Goal: Check status: Check status

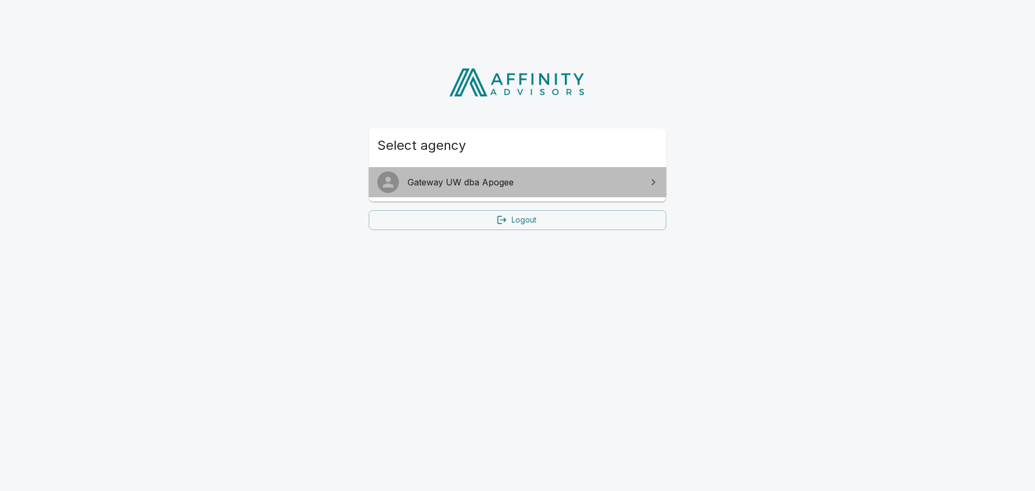
click at [508, 181] on span "Gateway UW dba Apogee" at bounding box center [524, 182] width 233 height 13
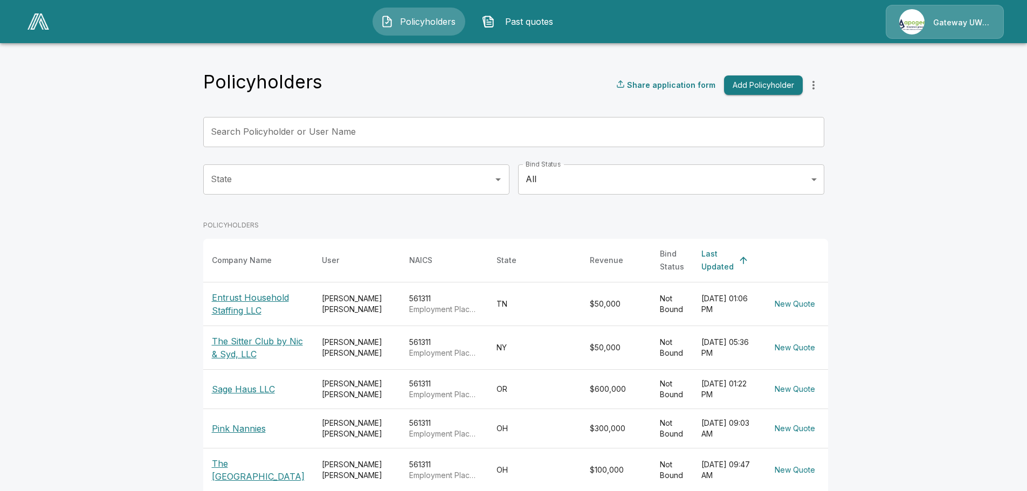
scroll to position [54, 0]
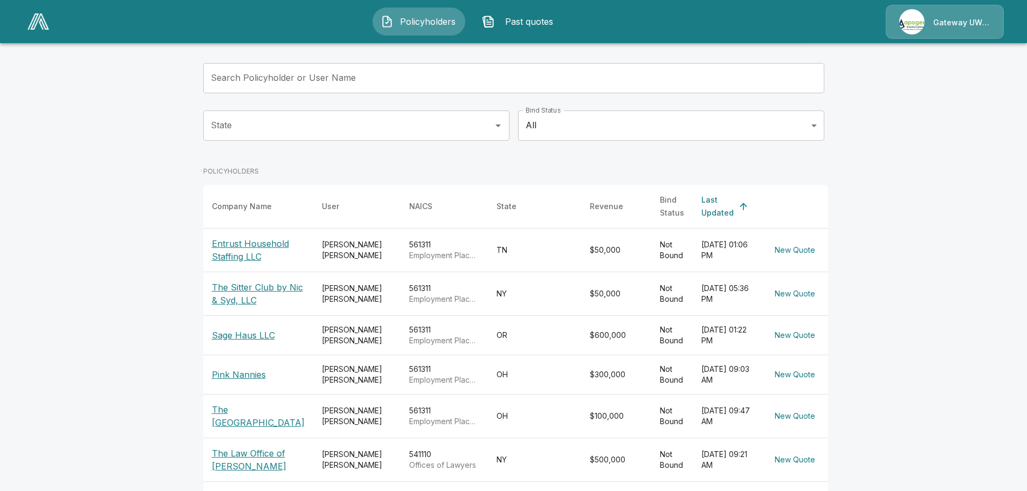
click at [258, 332] on p "Sage Haus LLC" at bounding box center [258, 335] width 93 height 13
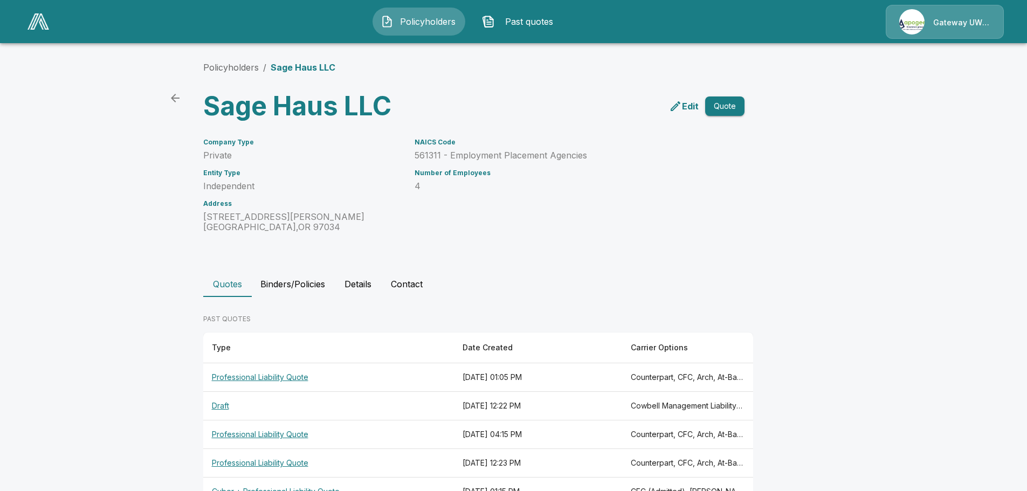
scroll to position [35, 0]
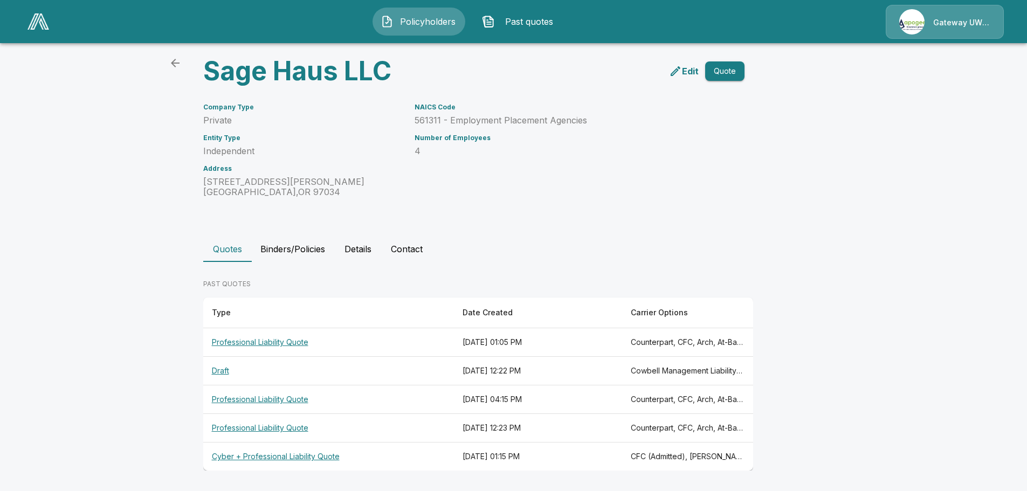
click at [297, 344] on th "Professional Liability Quote" at bounding box center [328, 342] width 251 height 29
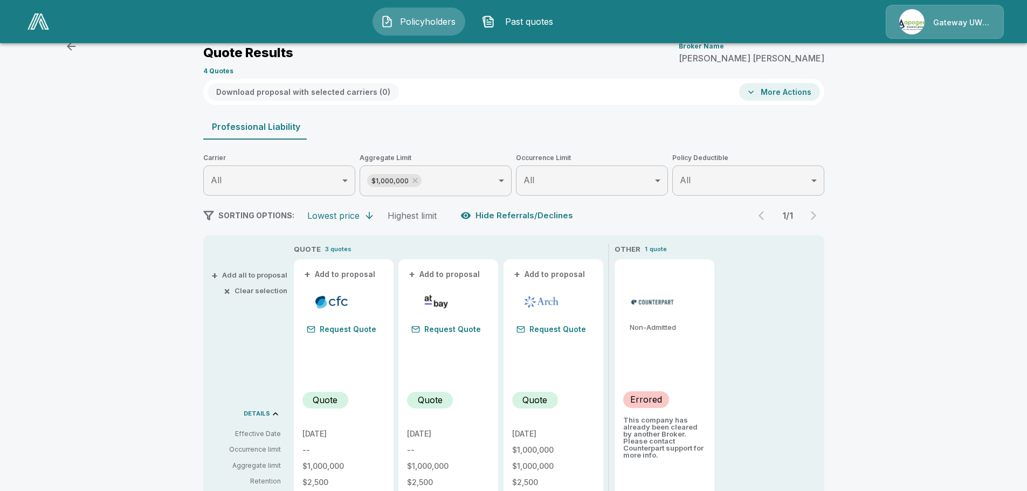
click at [781, 93] on button "More Actions" at bounding box center [779, 92] width 81 height 18
click at [782, 113] on li "Affinity Prefilled Application" at bounding box center [810, 114] width 130 height 19
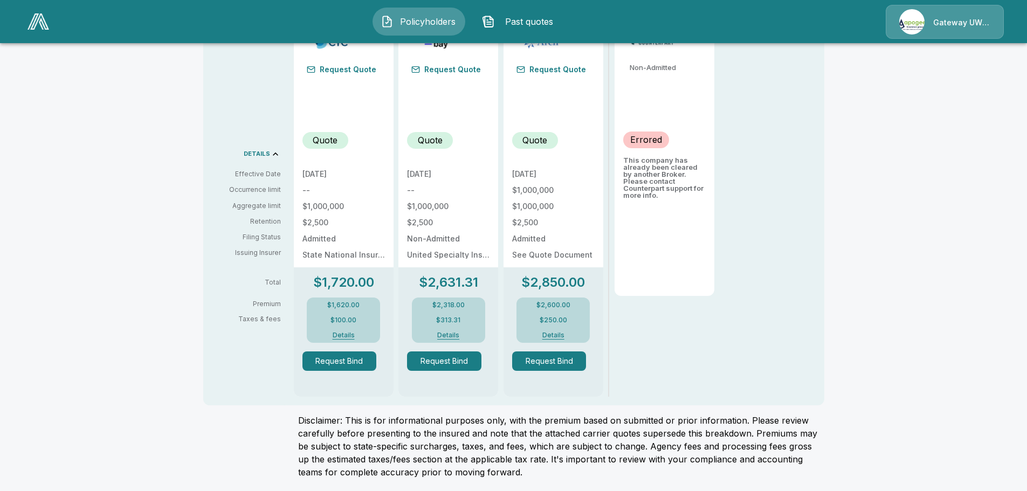
scroll to position [295, 0]
click at [557, 333] on button "Details" at bounding box center [553, 335] width 43 height 6
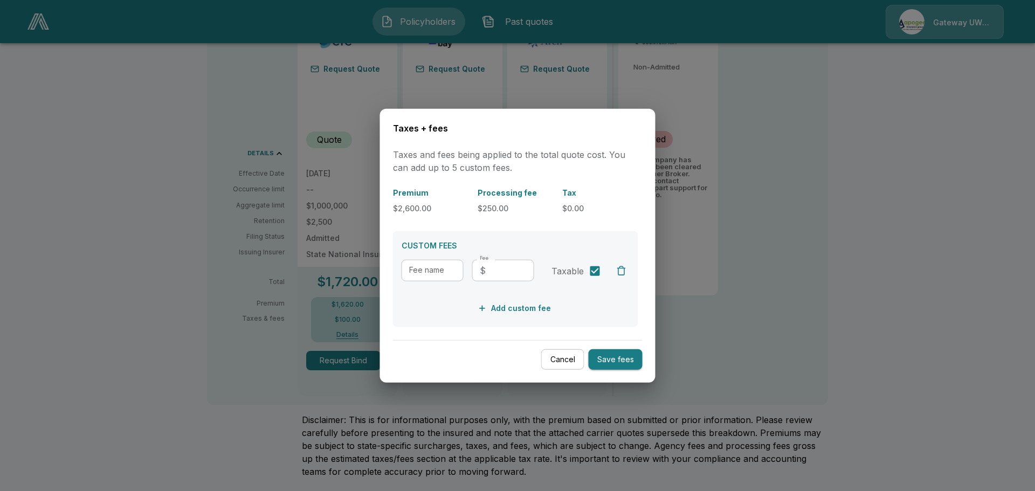
click at [556, 360] on button "Cancel" at bounding box center [562, 359] width 43 height 21
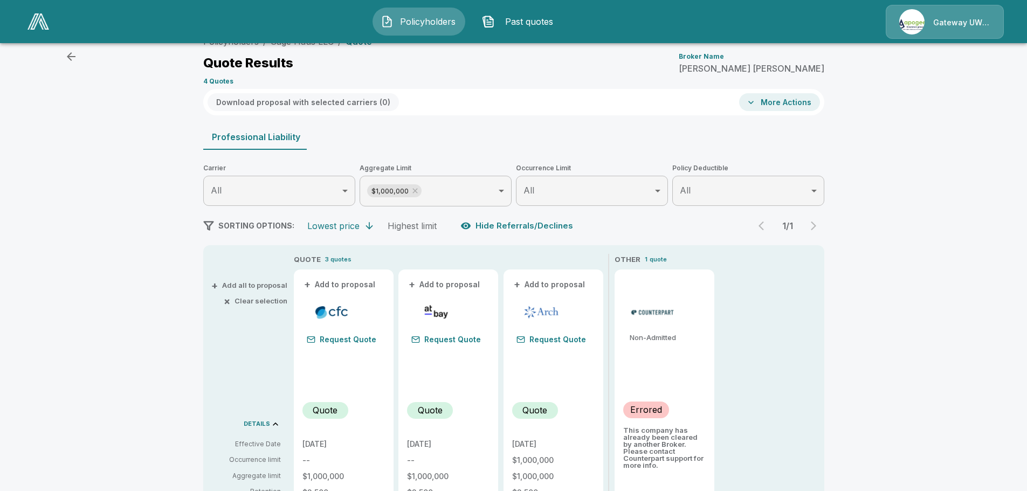
scroll to position [0, 0]
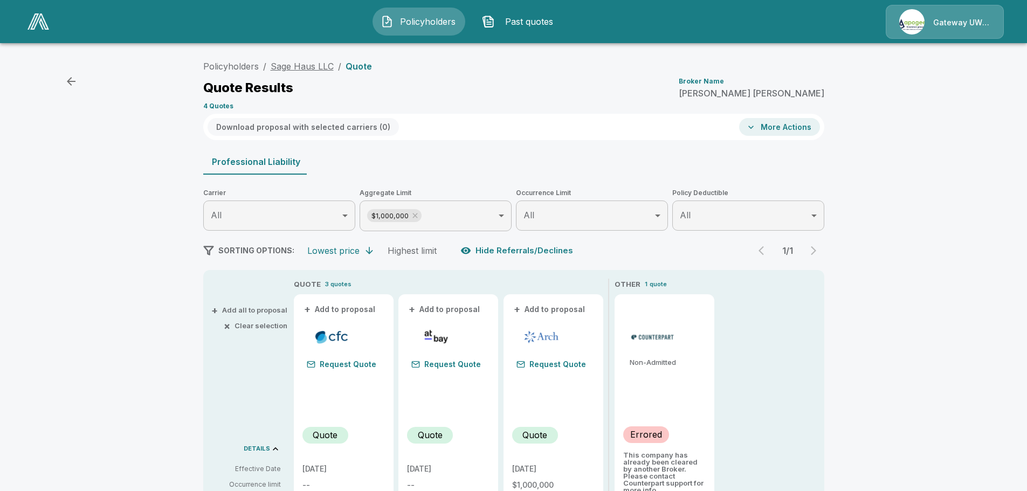
click at [298, 67] on link "Sage Haus LLC" at bounding box center [302, 66] width 63 height 11
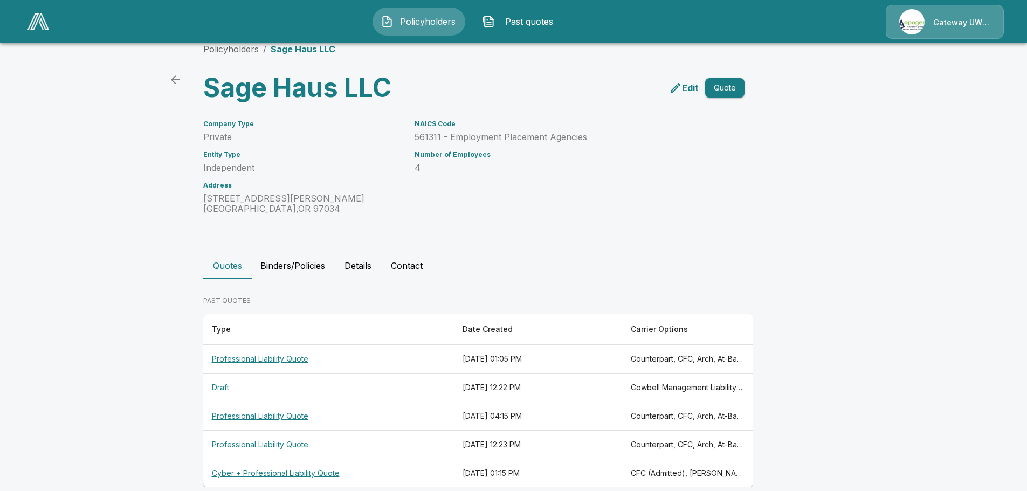
scroll to position [35, 0]
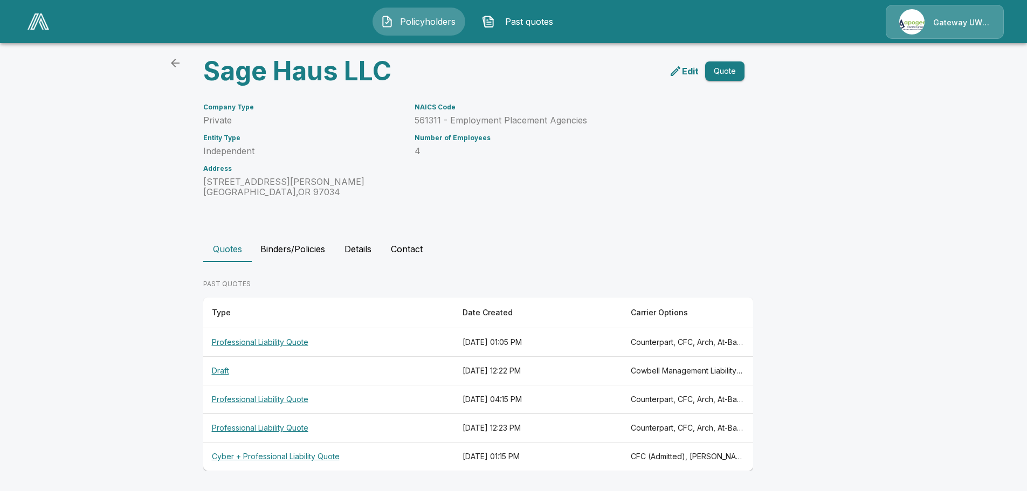
click at [281, 342] on th "Professional Liability Quote" at bounding box center [328, 342] width 251 height 29
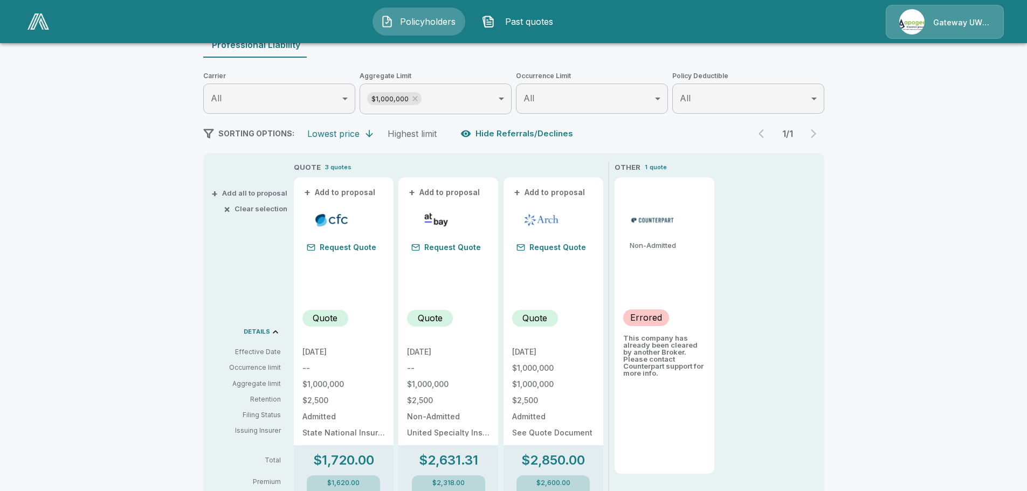
scroll to position [143, 0]
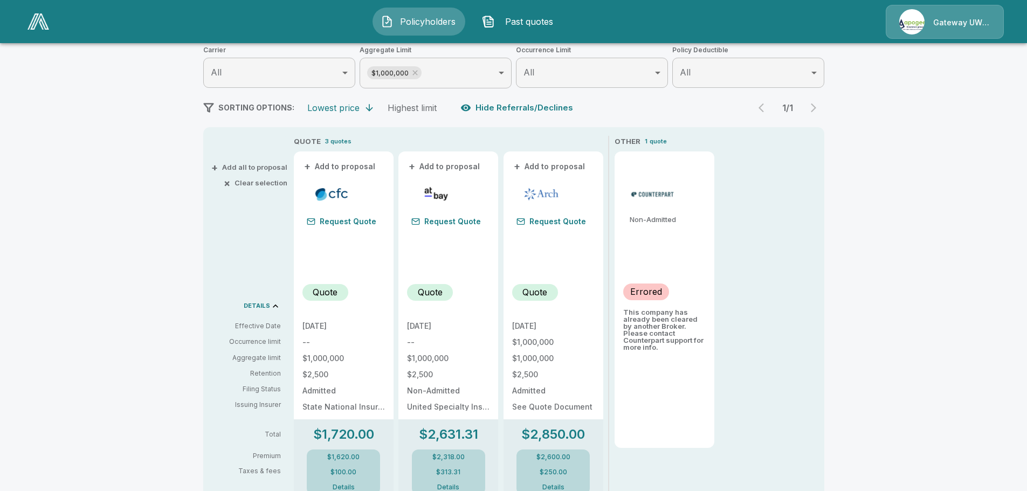
click at [561, 333] on div "[DATE] $1,000,000 $1,000,000 $2,500 Admitted See Quote Document" at bounding box center [553, 366] width 82 height 88
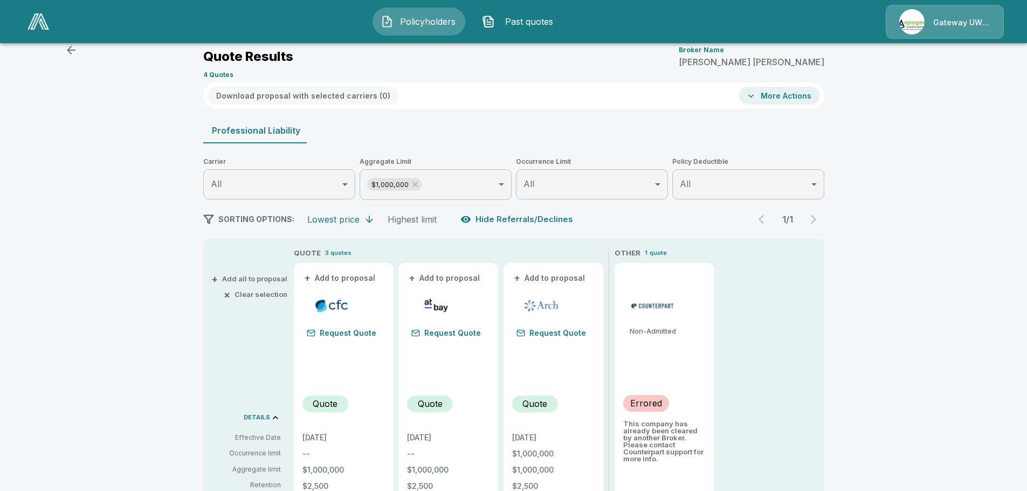
scroll to position [0, 0]
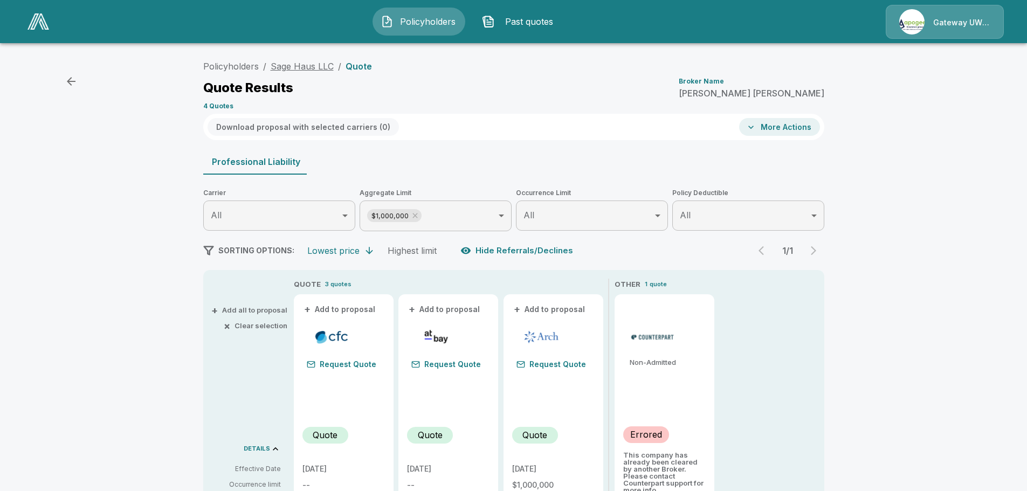
click at [309, 67] on link "Sage Haus LLC" at bounding box center [302, 66] width 63 height 11
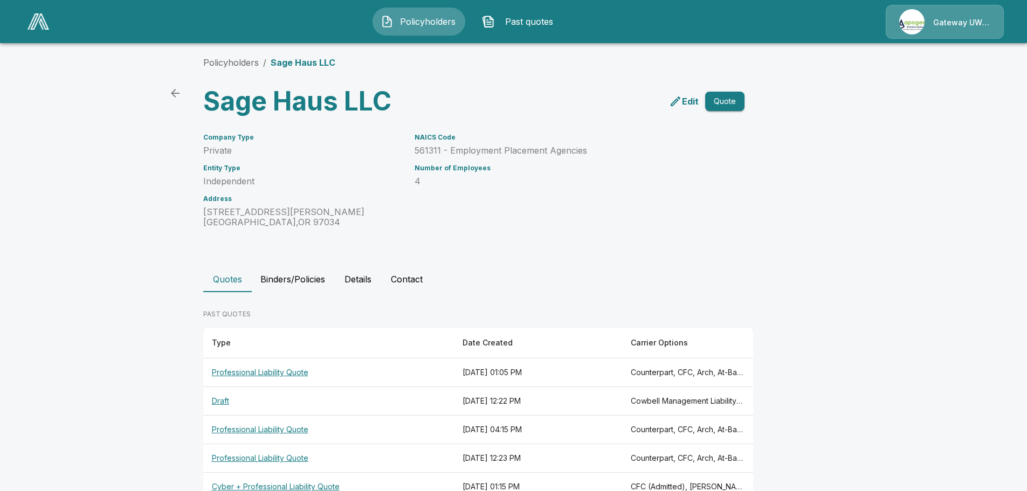
scroll to position [35, 0]
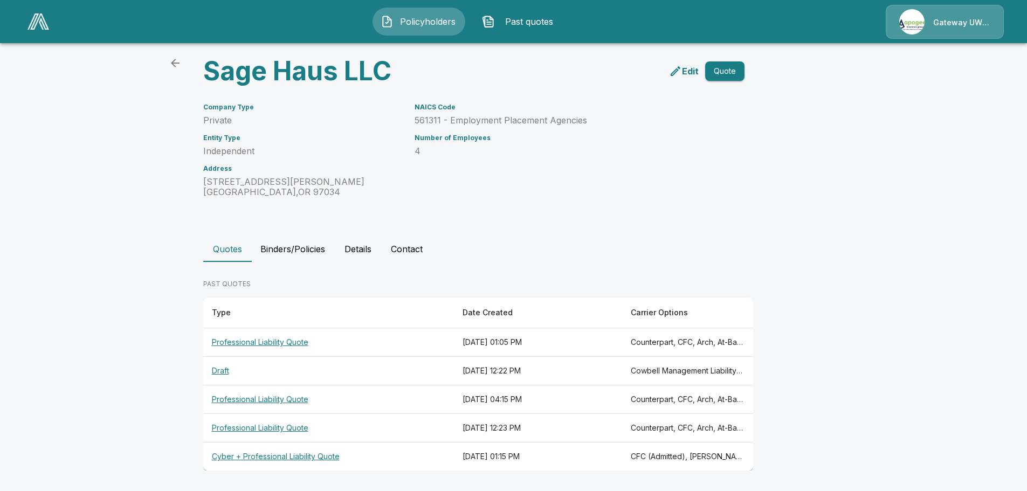
click at [270, 396] on th "Professional Liability Quote" at bounding box center [328, 399] width 251 height 29
